Goal: Information Seeking & Learning: Learn about a topic

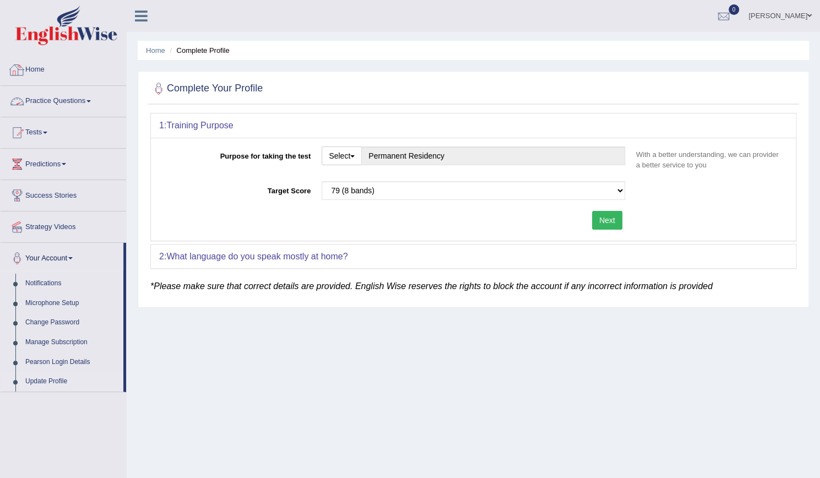
click at [37, 72] on link "Home" at bounding box center [64, 69] width 126 height 28
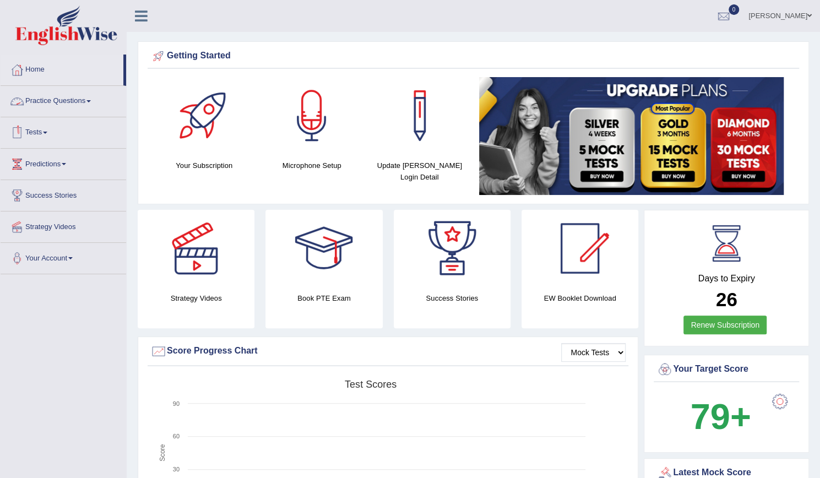
click at [45, 135] on link "Tests" at bounding box center [64, 131] width 126 height 28
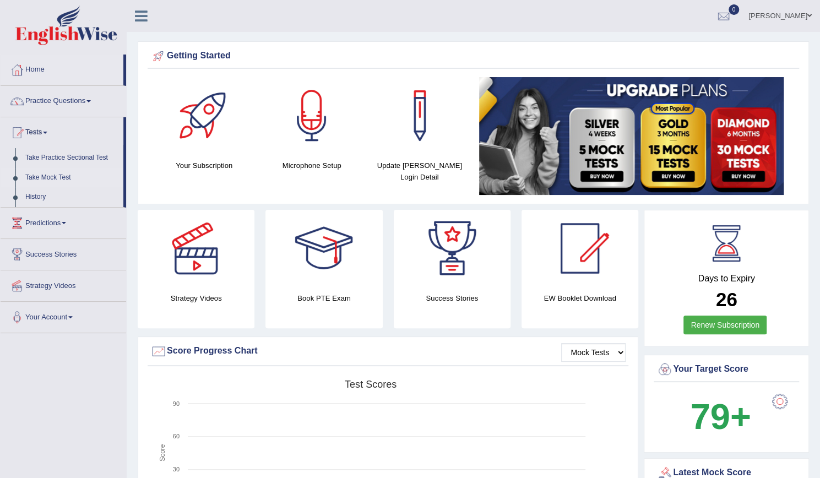
click at [42, 175] on link "Take Mock Test" at bounding box center [71, 178] width 103 height 20
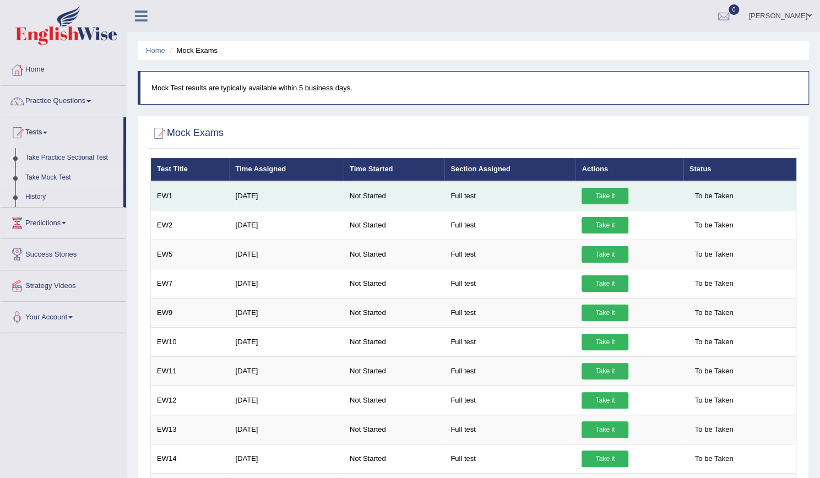
click at [608, 199] on link "Take it" at bounding box center [604, 196] width 47 height 17
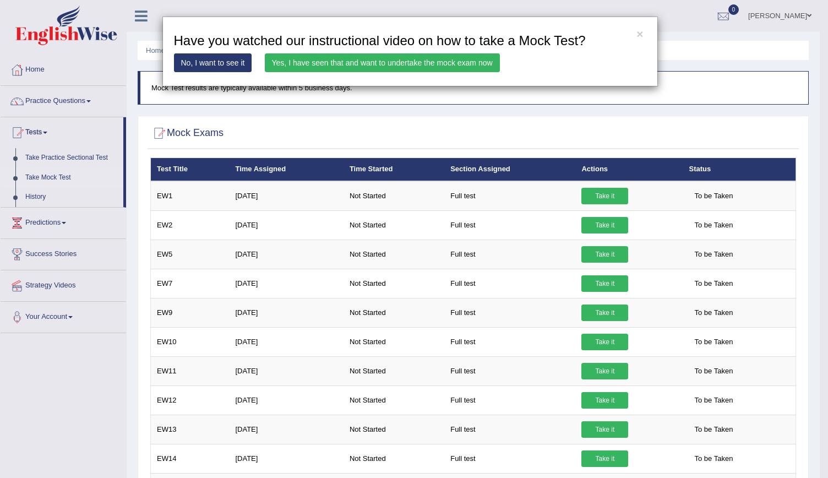
click at [666, 48] on div "× Have you watched our instructional video on how to take a Mock Test? No, I wa…" at bounding box center [410, 52] width 820 height 70
click at [224, 66] on link "No, I want to see it" at bounding box center [213, 62] width 78 height 19
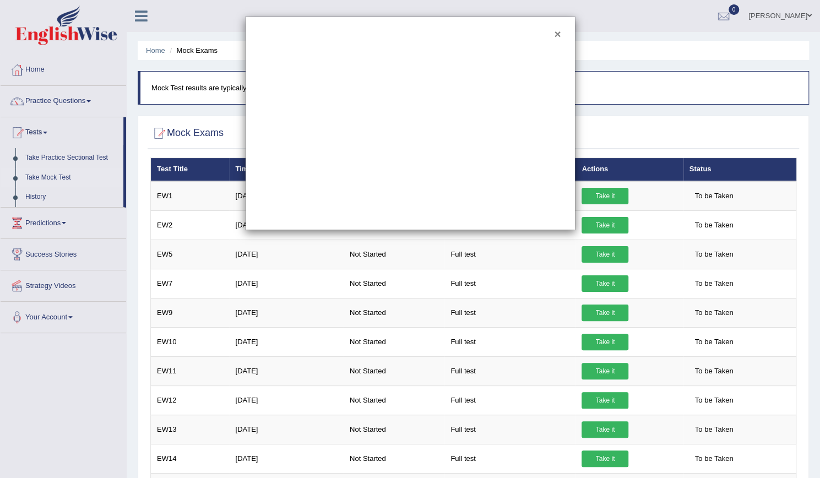
click at [558, 35] on button "×" at bounding box center [557, 34] width 7 height 12
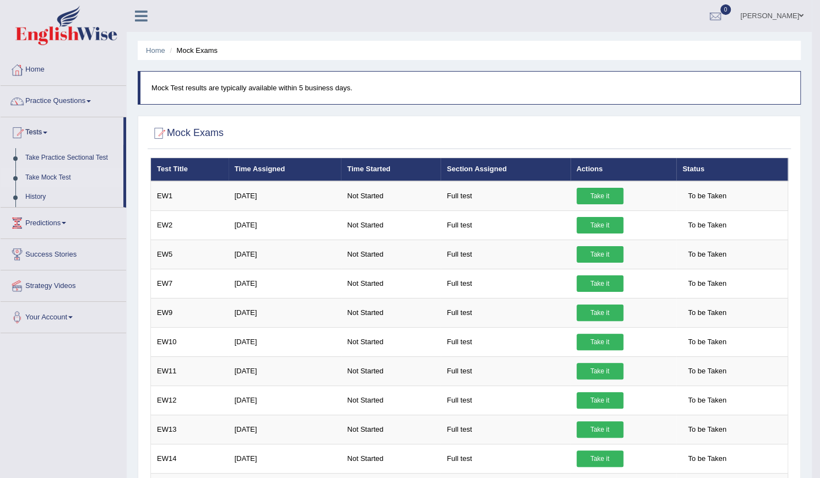
click at [72, 31] on img at bounding box center [66, 26] width 102 height 40
